Goal: Information Seeking & Learning: Learn about a topic

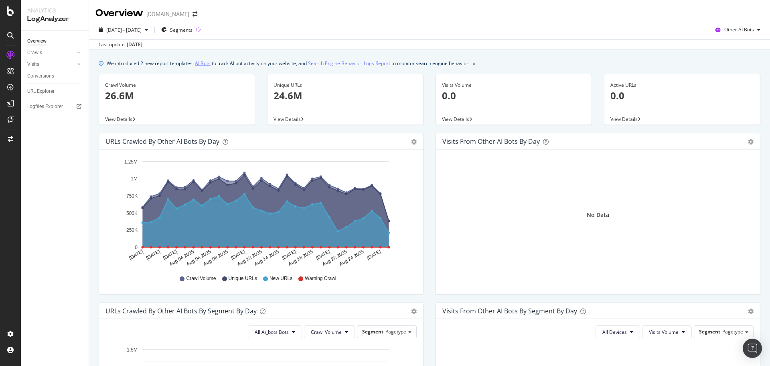
click at [205, 63] on link "AI Bots" at bounding box center [203, 63] width 16 height 8
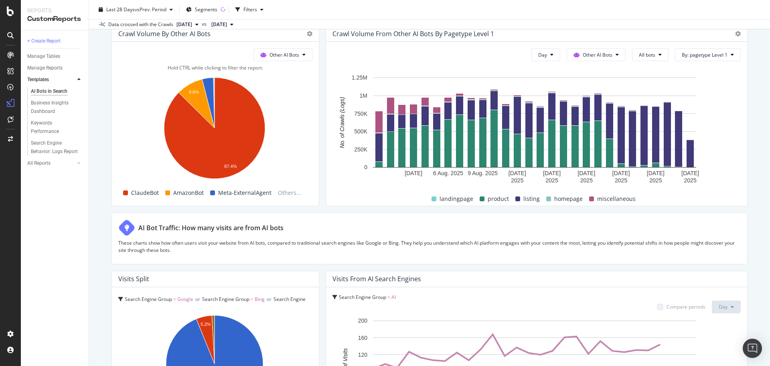
scroll to position [1175, 0]
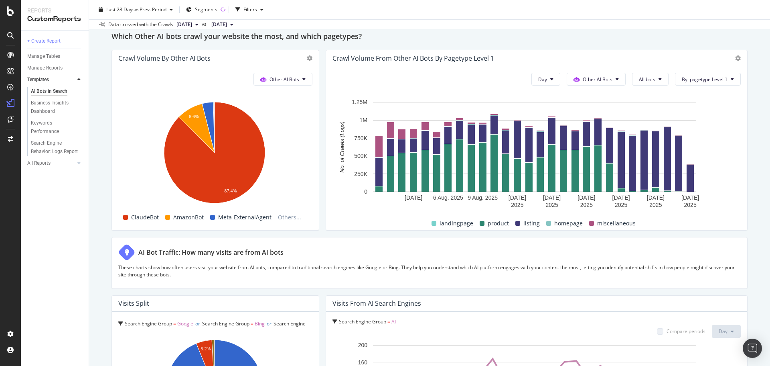
click at [81, 161] on div at bounding box center [79, 163] width 8 height 8
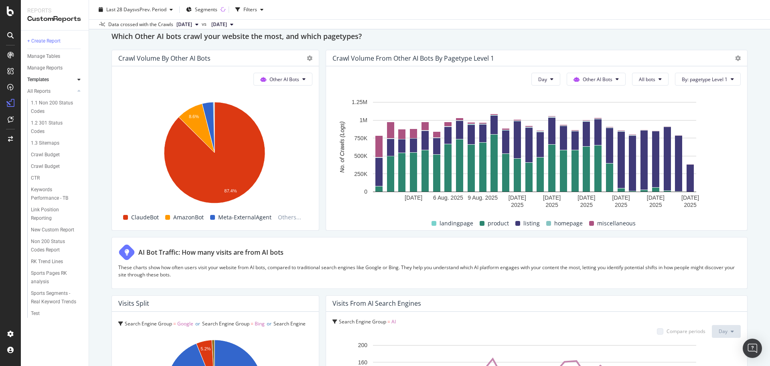
click at [77, 81] on div at bounding box center [79, 79] width 8 height 8
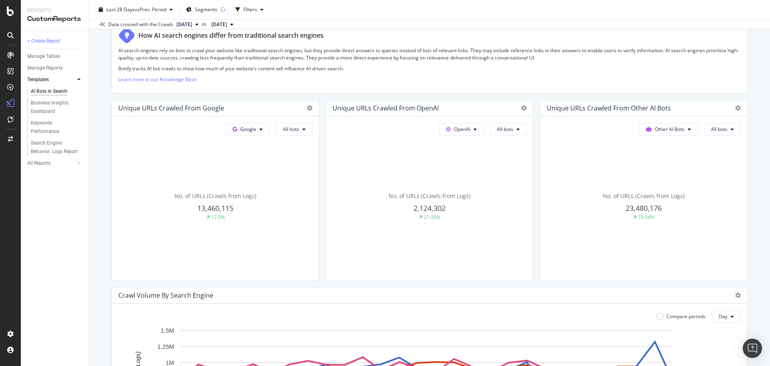
scroll to position [0, 0]
